Goal: Information Seeking & Learning: Learn about a topic

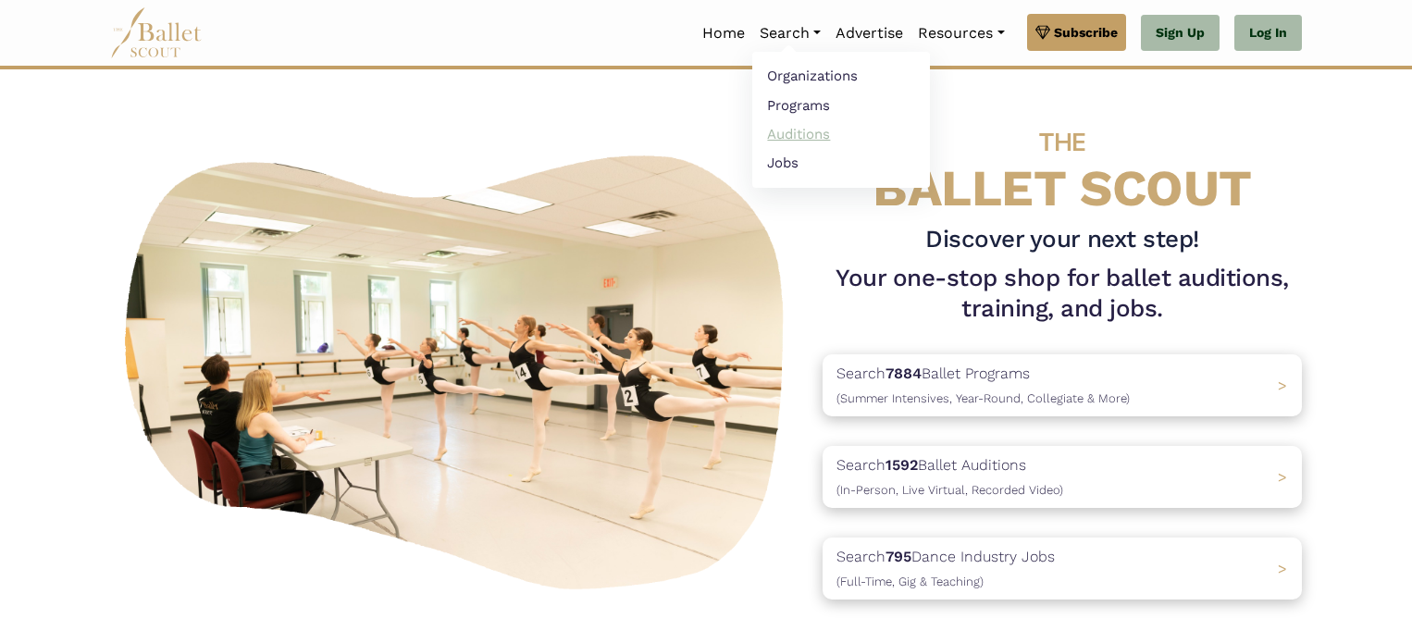
click at [813, 127] on link "Auditions" at bounding box center [841, 133] width 178 height 29
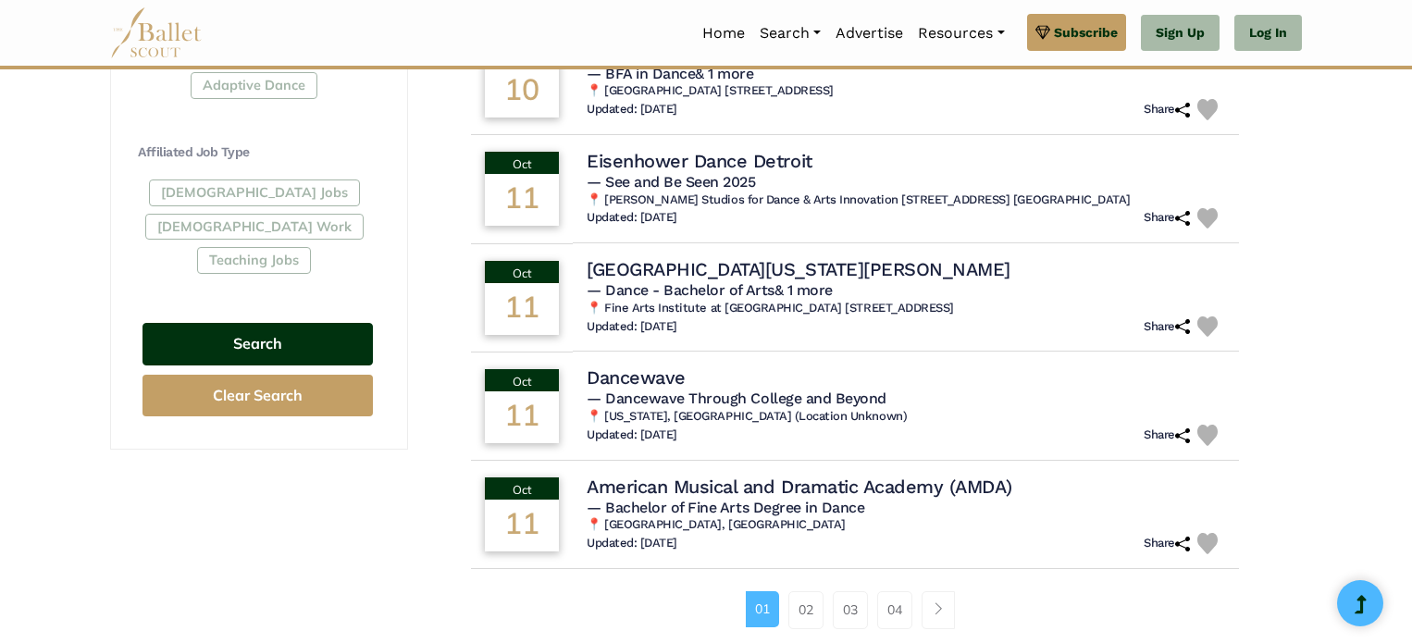
scroll to position [736, 0]
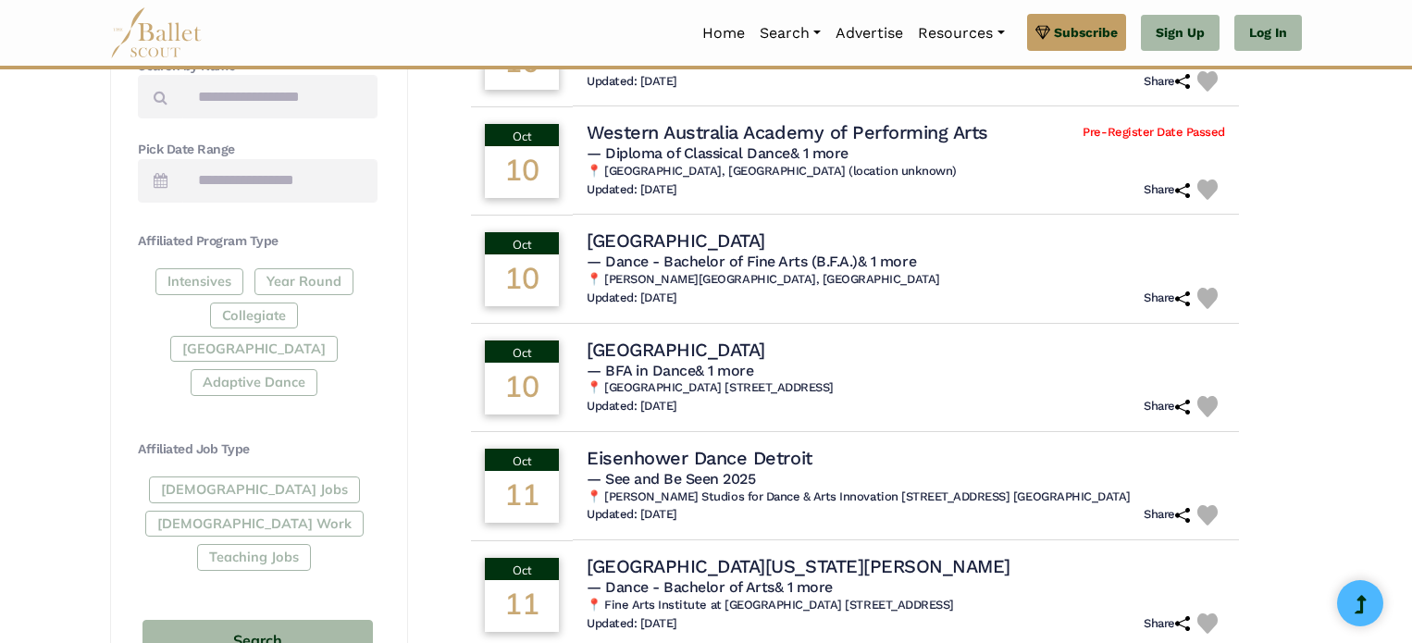
click at [312, 282] on div "Intensives Year Round Collegiate Post High School Adaptive Dance" at bounding box center [258, 335] width 240 height 135
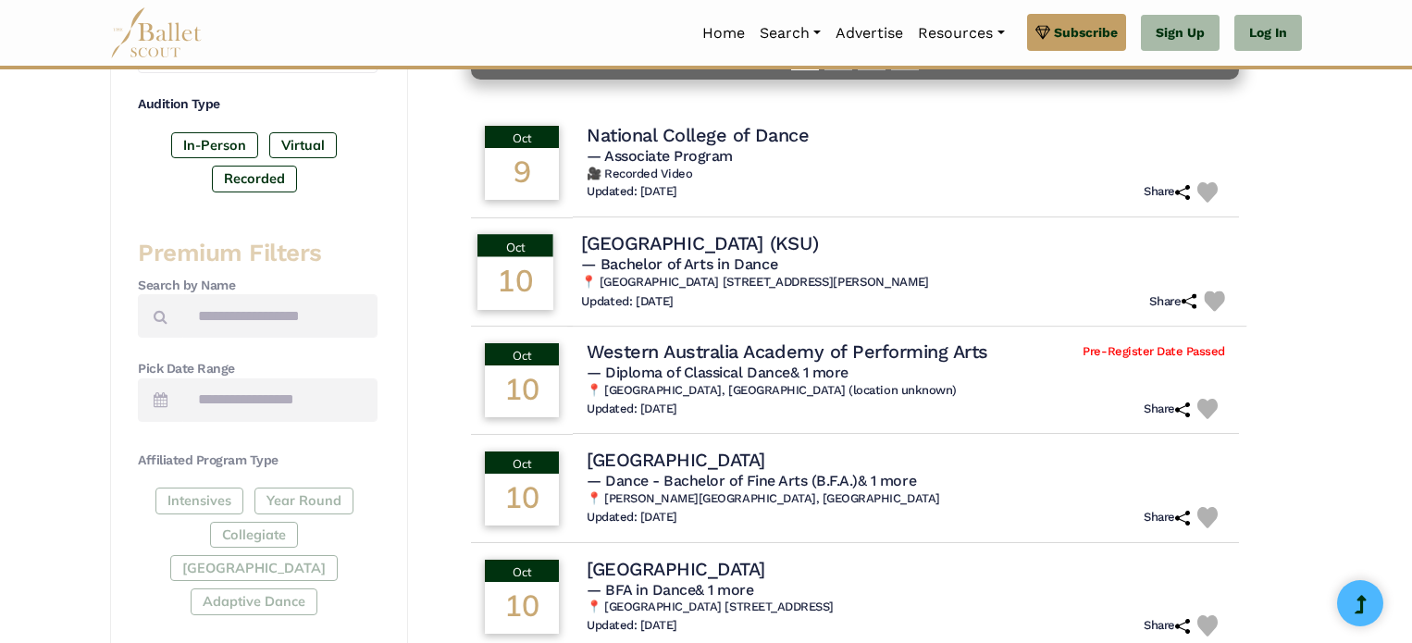
scroll to position [520, 0]
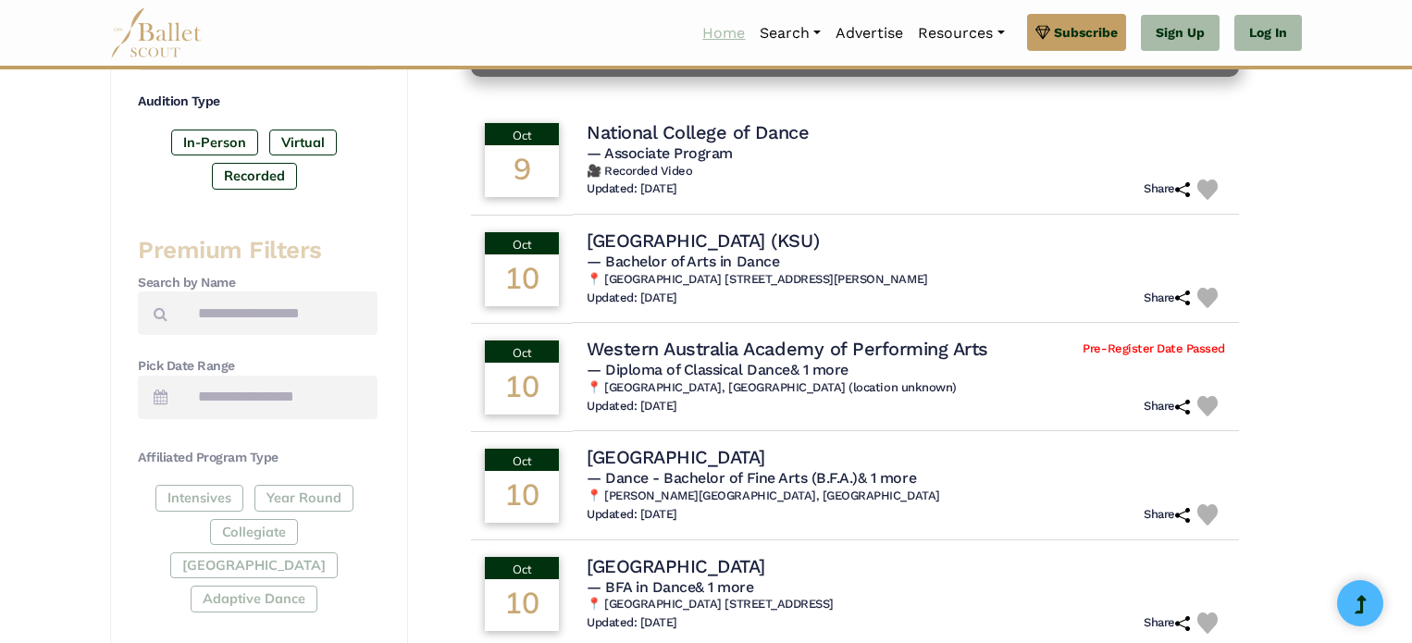
click at [712, 21] on link "Home" at bounding box center [723, 33] width 57 height 39
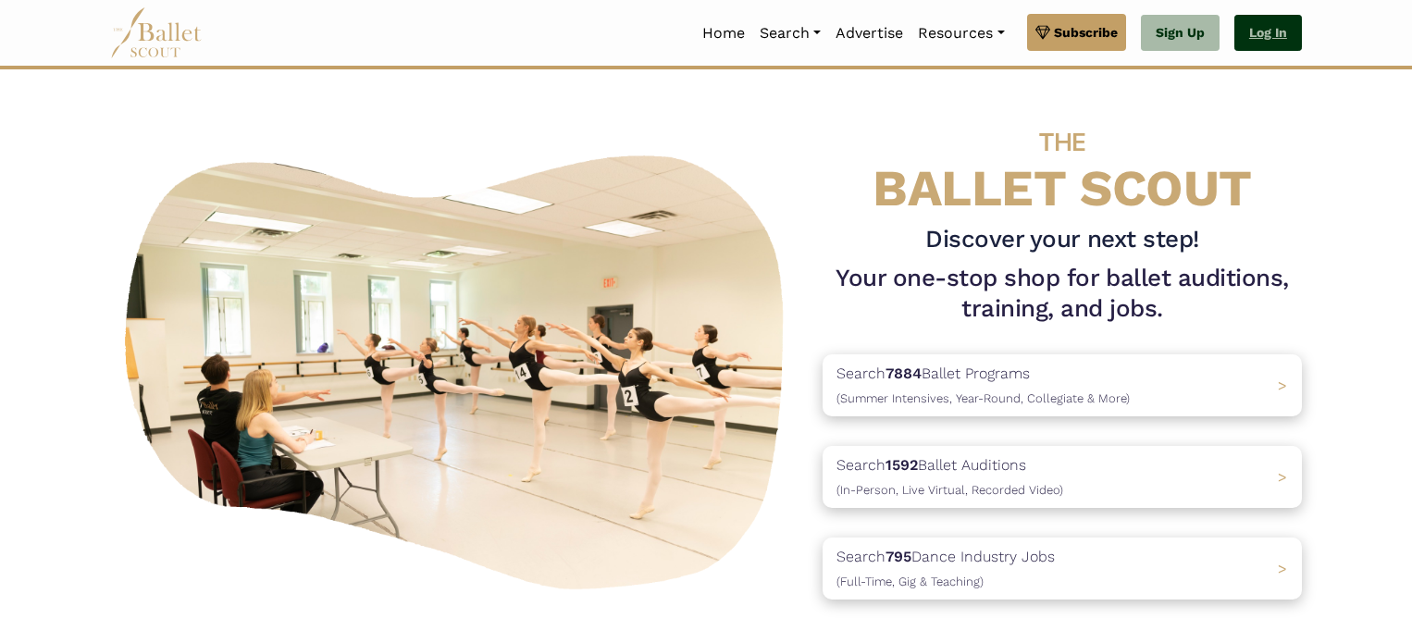
click at [1253, 38] on link "Log In" at bounding box center [1268, 33] width 68 height 37
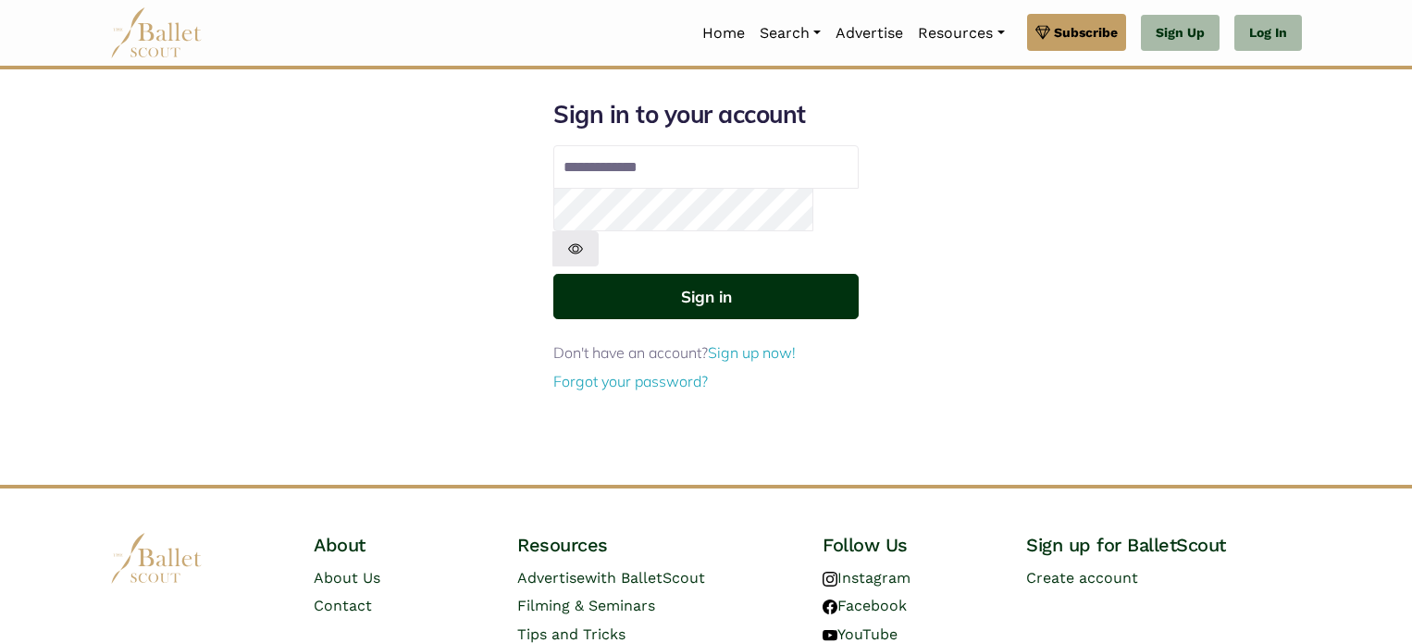
type input "**********"
click at [789, 274] on button "Sign in" at bounding box center [705, 296] width 305 height 45
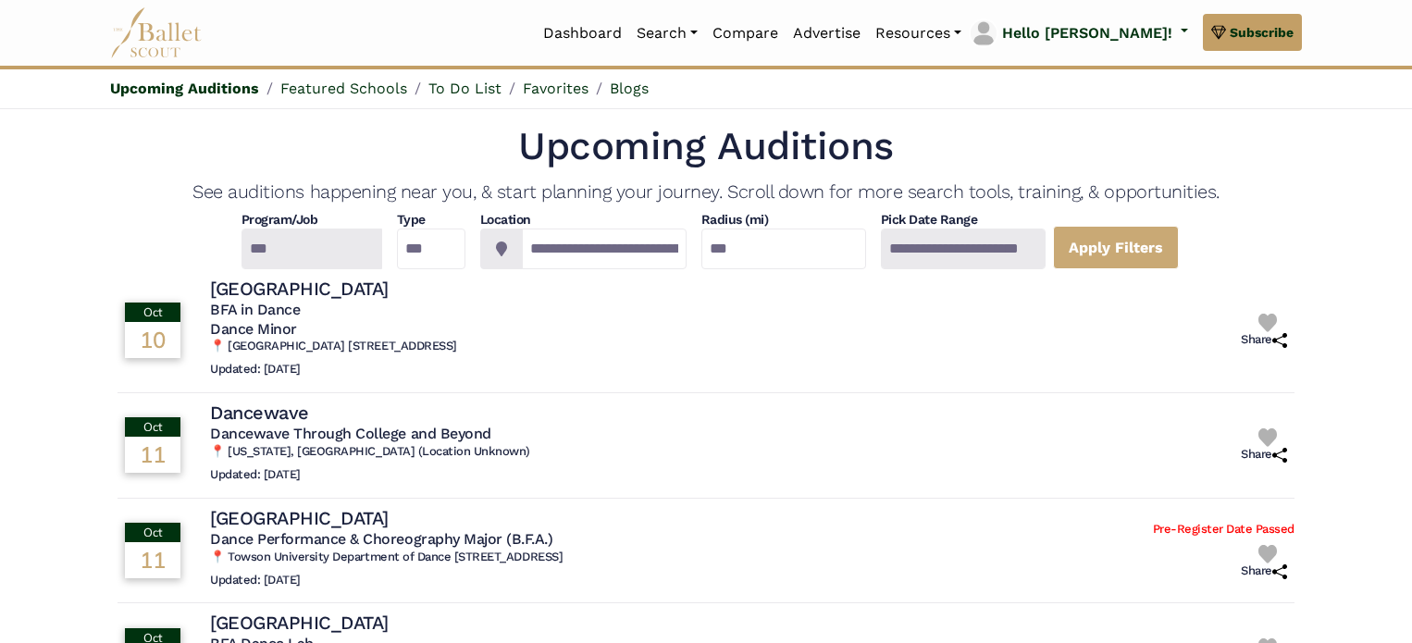
click at [303, 256] on div at bounding box center [311, 248] width 141 height 41
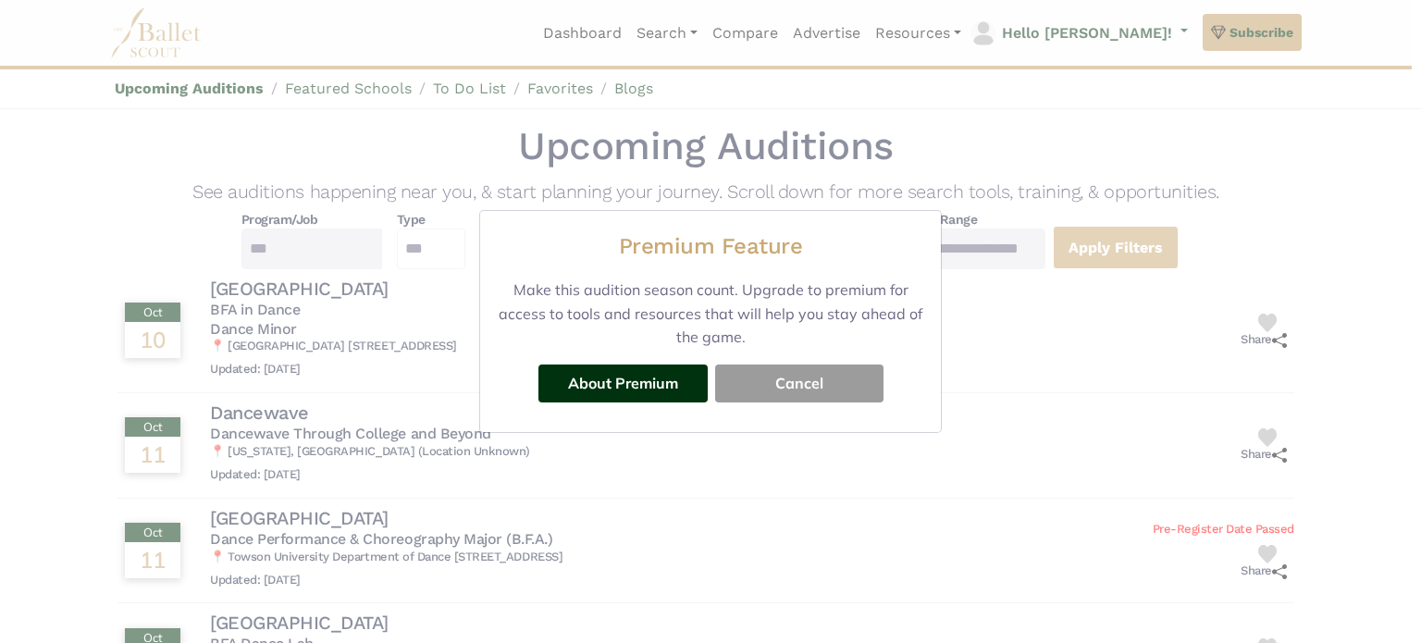
click at [768, 386] on button "Cancel" at bounding box center [799, 382] width 168 height 37
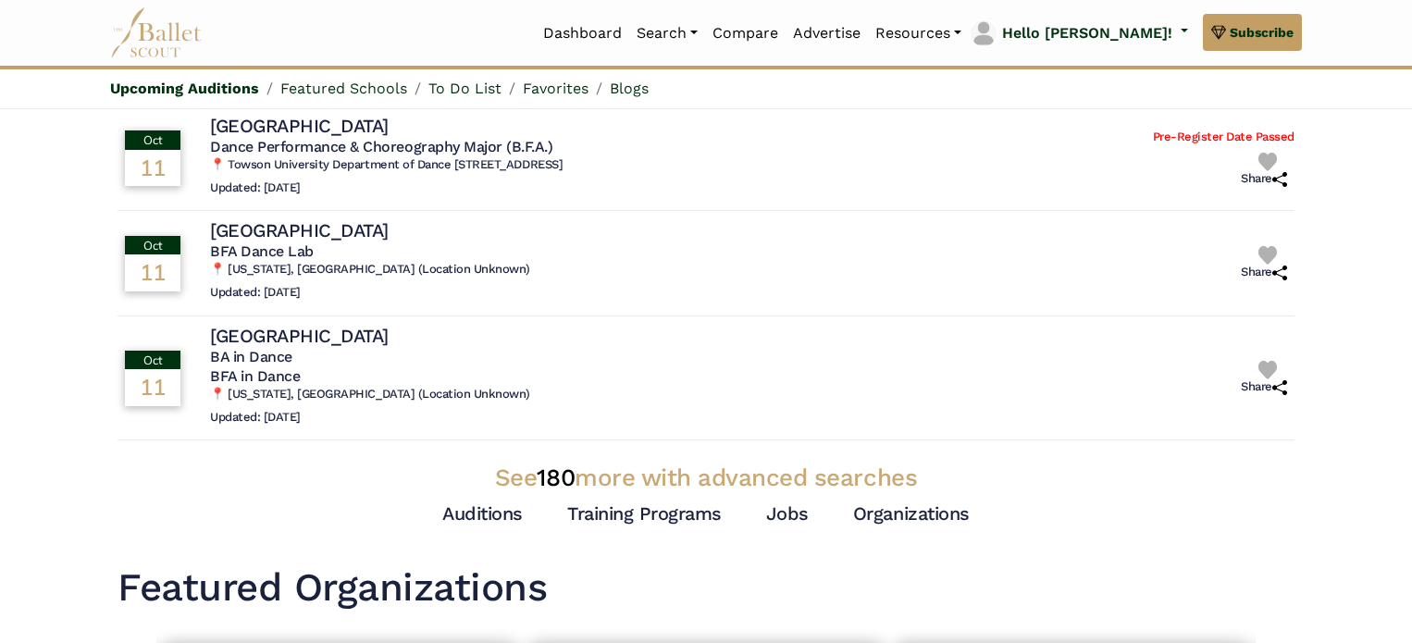
scroll to position [500, 0]
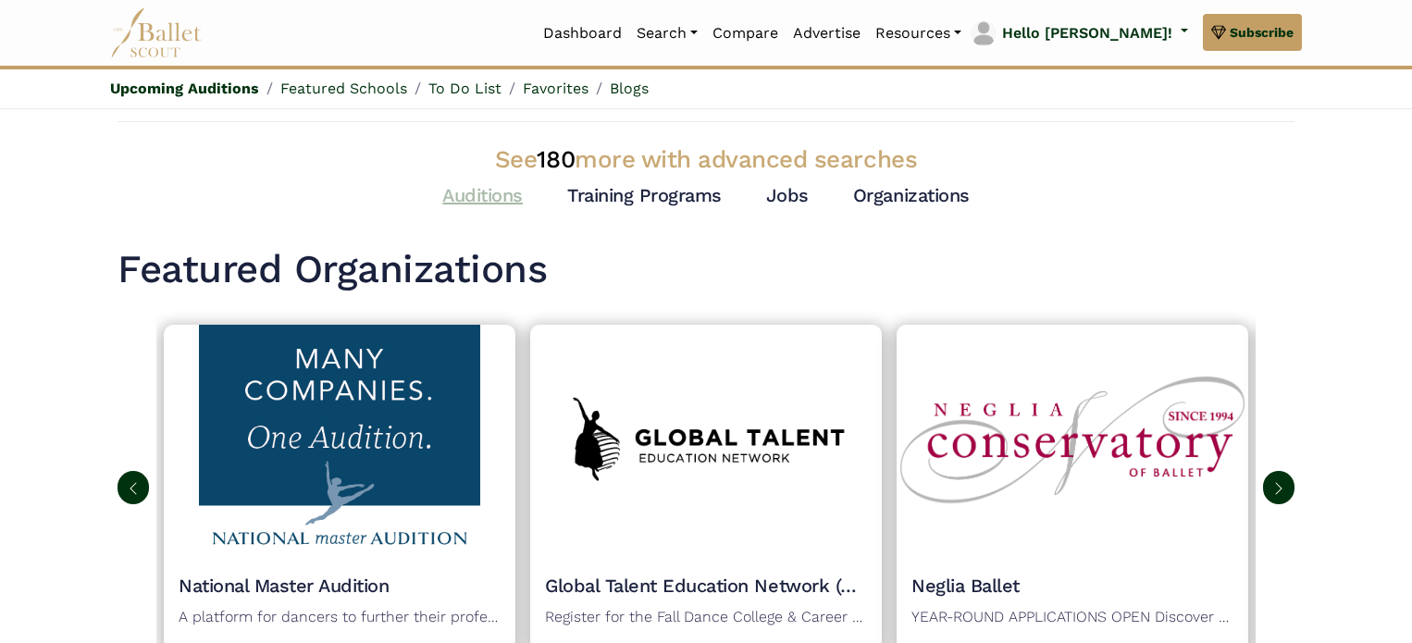
click at [489, 191] on link "Auditions" at bounding box center [482, 195] width 80 height 22
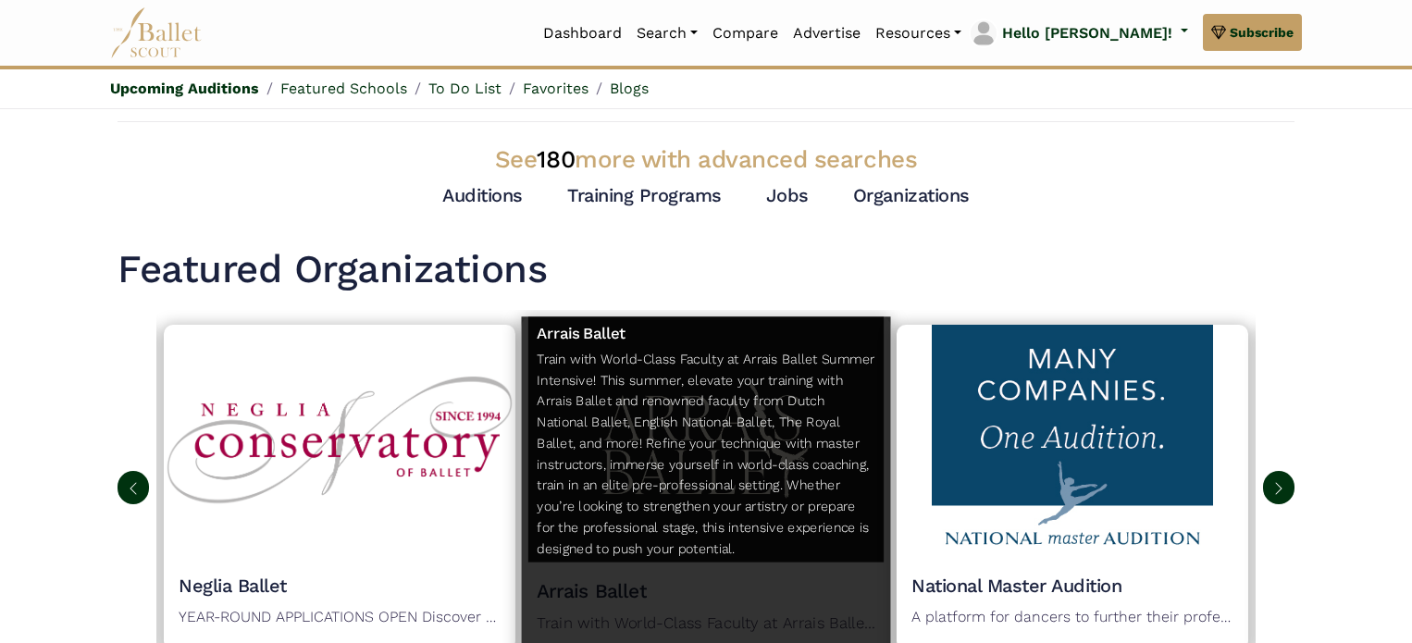
click at [754, 487] on p "Train with World-Class Faculty at Arrais Ballet Summer Intensive! This summer, …" at bounding box center [706, 457] width 338 height 219
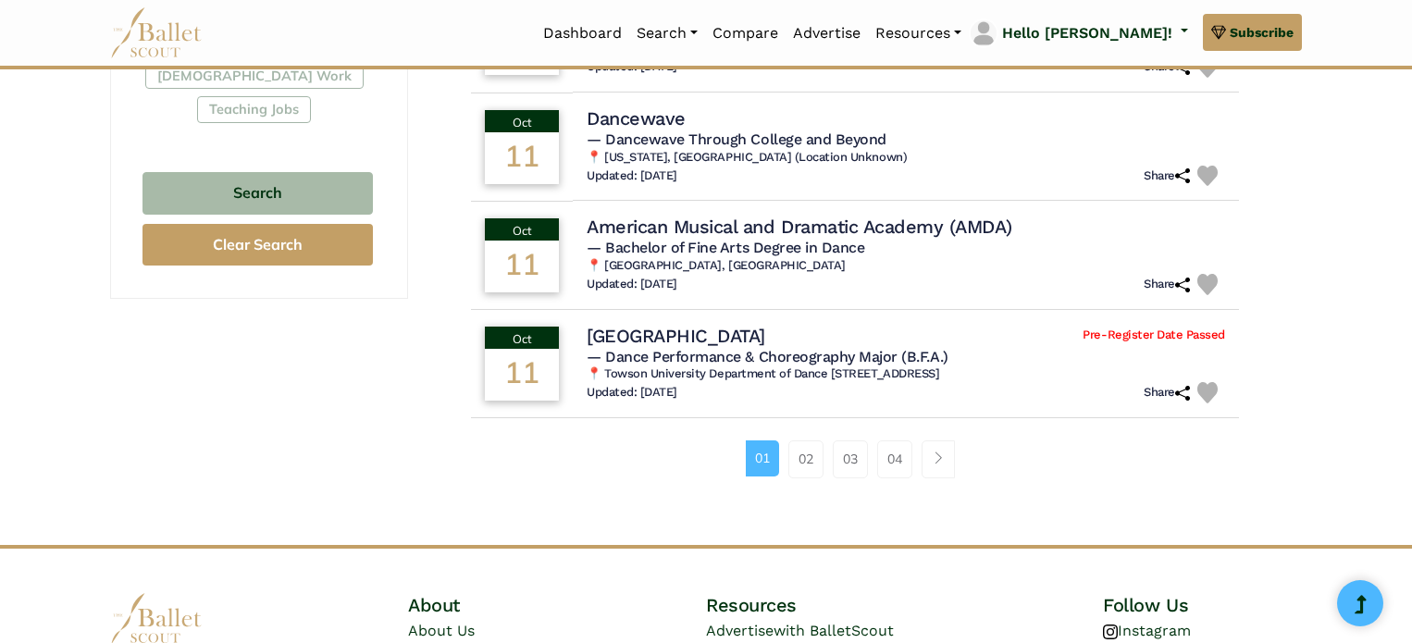
scroll to position [1191, 0]
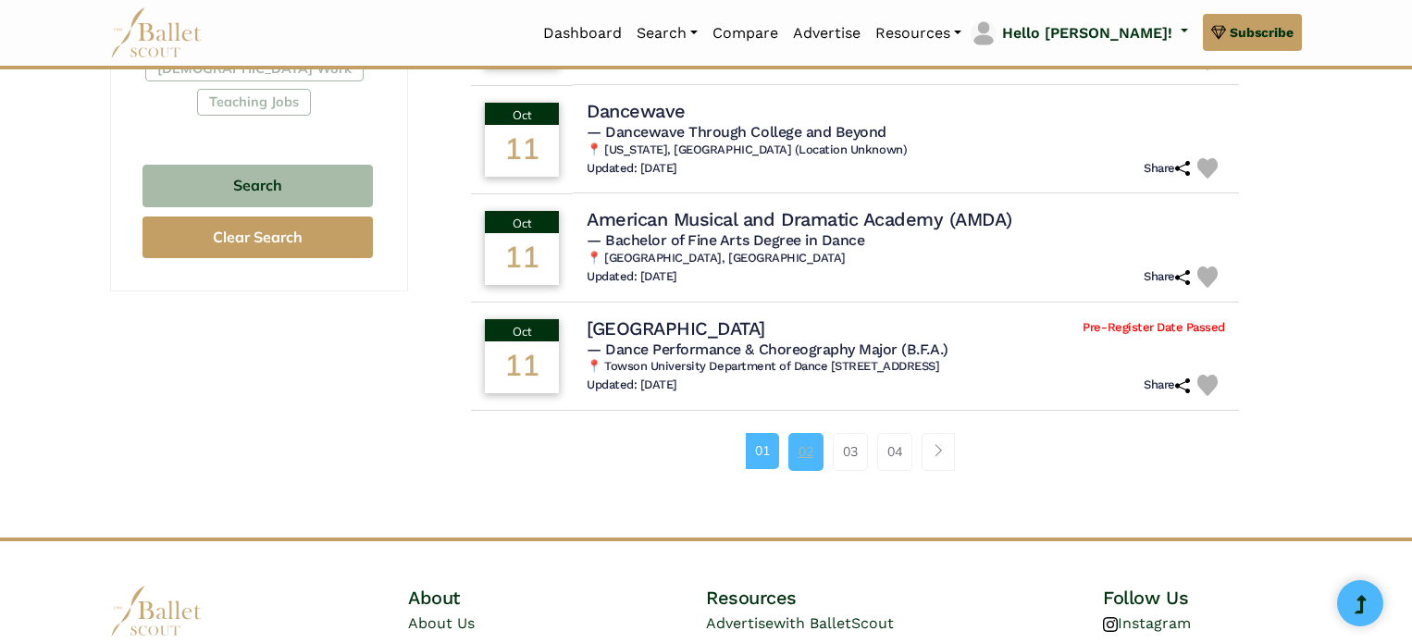
click at [819, 444] on link "02" at bounding box center [805, 451] width 35 height 37
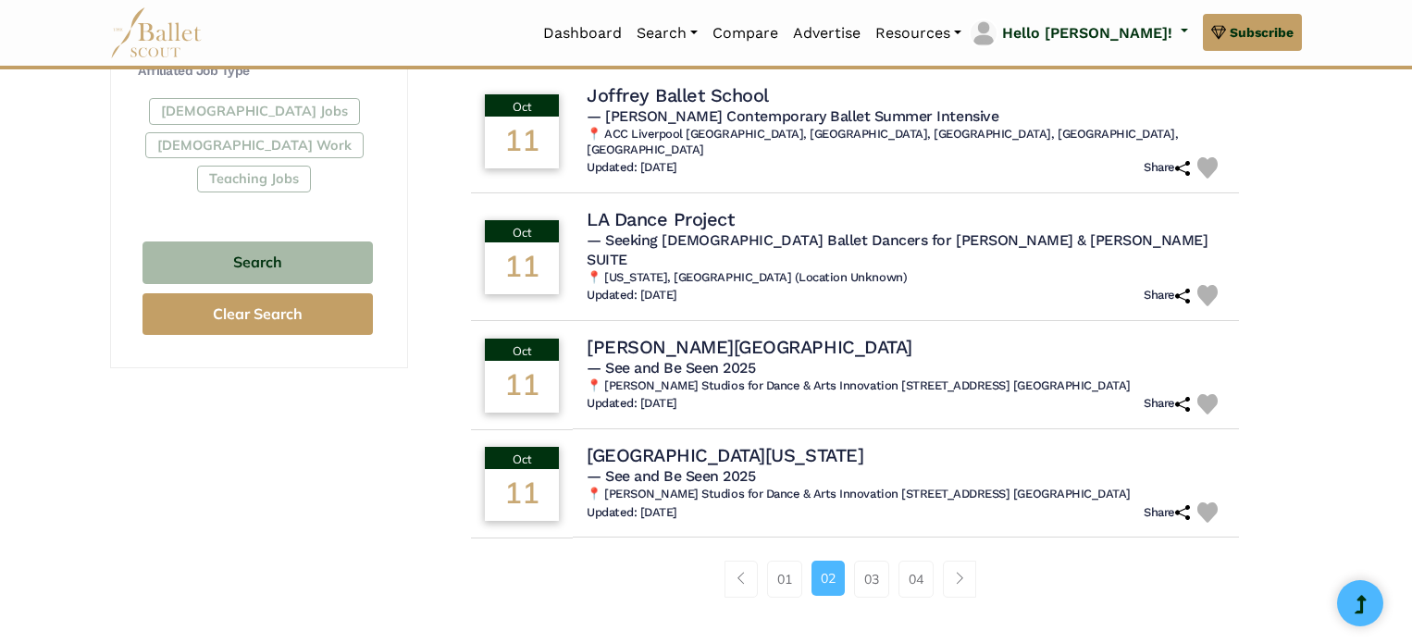
scroll to position [1117, 0]
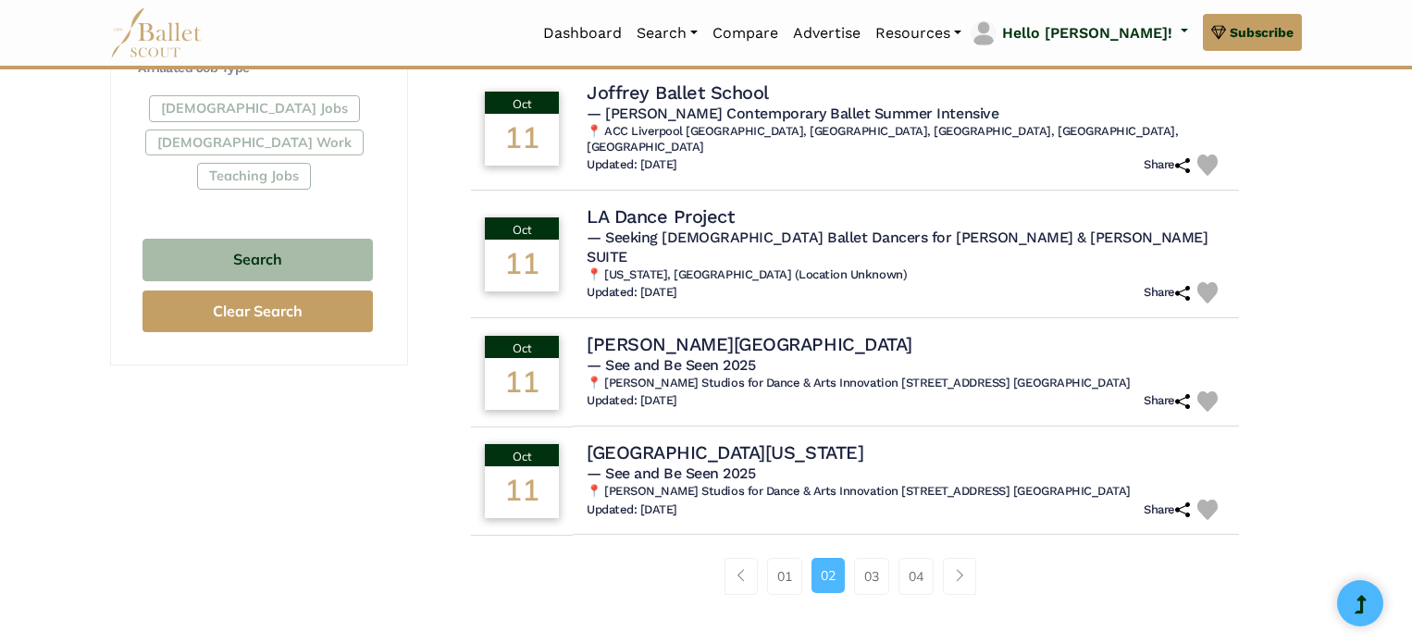
click at [852, 558] on li "02" at bounding box center [833, 576] width 43 height 37
click at [862, 558] on link "03" at bounding box center [871, 576] width 35 height 37
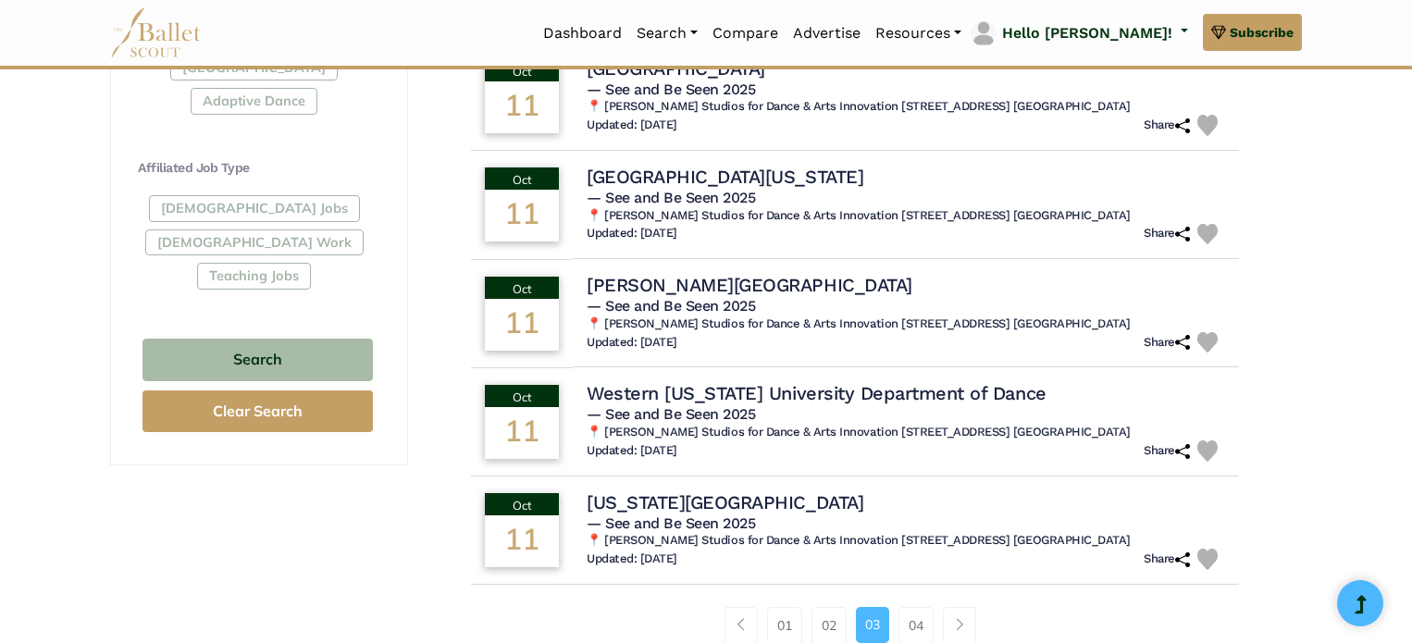
scroll to position [1113, 0]
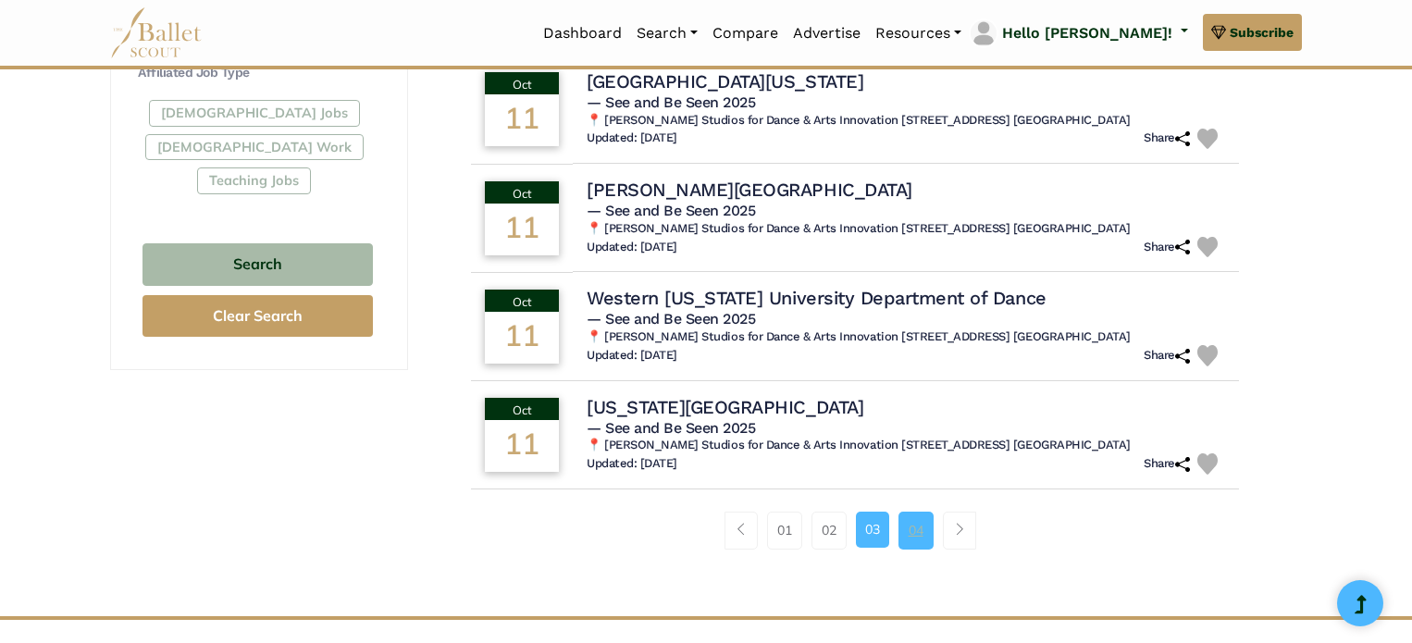
click at [925, 528] on link "04" at bounding box center [915, 530] width 35 height 37
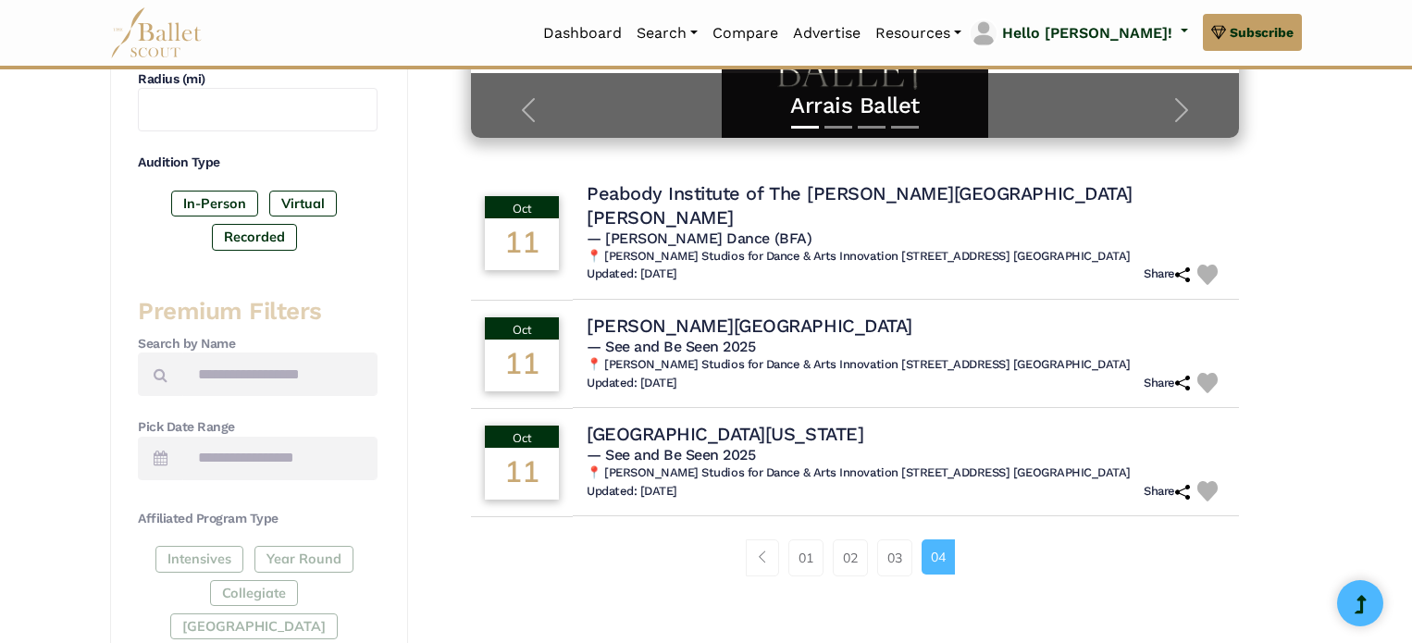
scroll to position [520, 0]
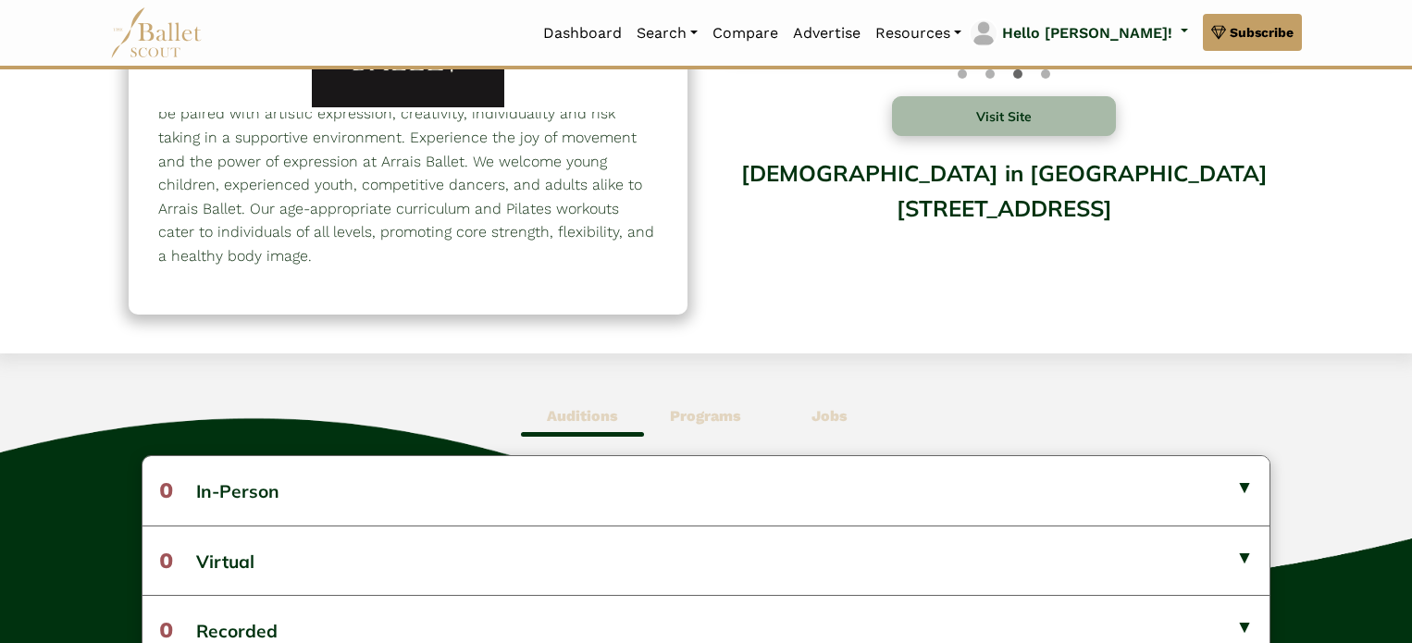
scroll to position [253, 0]
